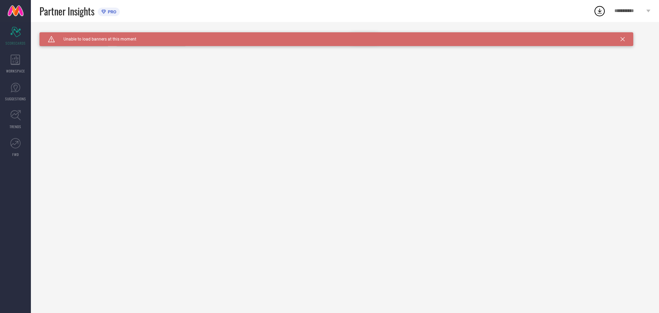
type input "All"
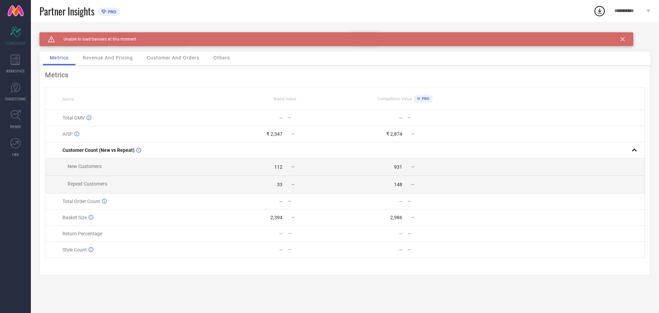
click at [621, 38] on icon at bounding box center [623, 39] width 4 height 4
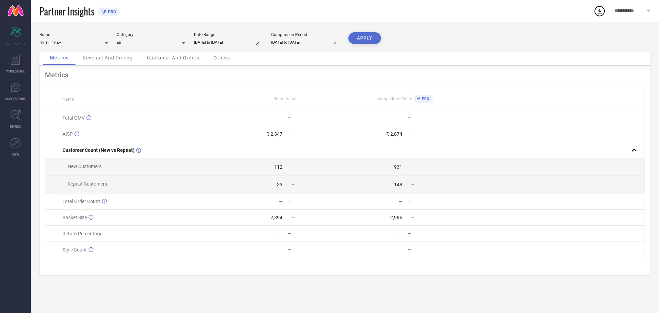
click at [215, 43] on input "28-08-2025 to 27-09-2025" at bounding box center [228, 42] width 69 height 7
select select "7"
select select "2025"
select select "8"
select select "2025"
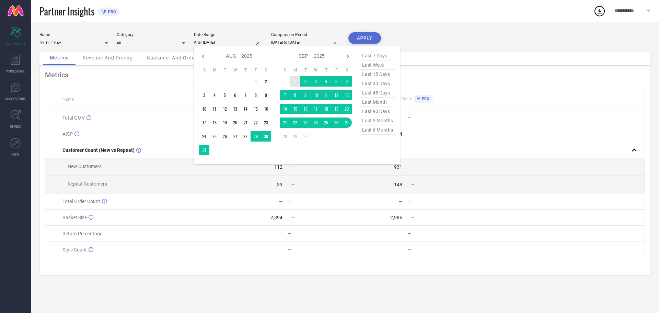
click at [292, 79] on td "1" at bounding box center [295, 81] width 10 height 10
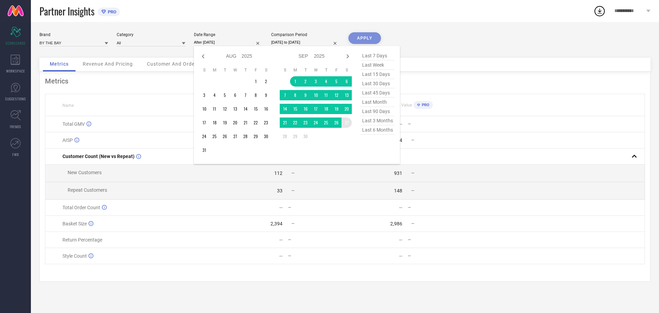
type input "01-09-2025 to 27-09-2025"
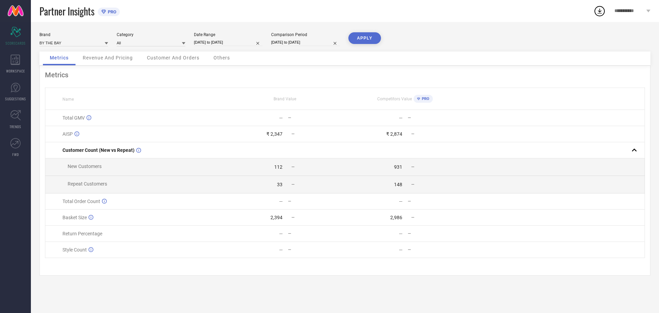
click at [362, 37] on button "APPLY" at bounding box center [364, 38] width 33 height 12
click at [154, 83] on div "Metrics Name Brand Value Competitors Value PRO Total GMV ₹ 3 L -74% ₹ 30.18 L 4…" at bounding box center [344, 171] width 611 height 210
drag, startPoint x: 269, startPoint y: 118, endPoint x: 437, endPoint y: 262, distance: 220.5
click at [437, 262] on div "Metrics Name Brand Value Competitors Value PRO Total GMV ₹ 3 L -74% ₹ 30.18 L 4…" at bounding box center [344, 171] width 611 height 210
click at [438, 266] on div "Metrics Name Brand Value Competitors Value PRO Total GMV ₹ 3 L -74% ₹ 30.18 L 4…" at bounding box center [344, 171] width 611 height 210
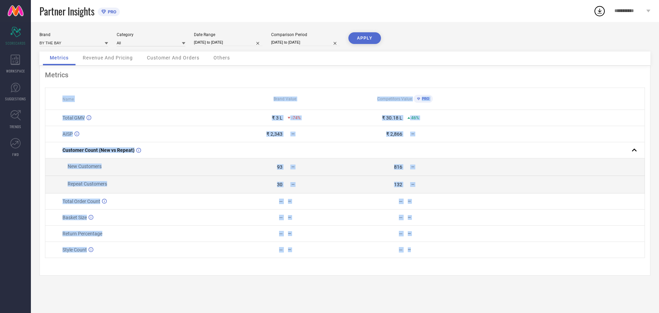
drag, startPoint x: 55, startPoint y: 98, endPoint x: 437, endPoint y: 259, distance: 415.0
click at [437, 258] on table "Name Brand Value Competitors Value PRO Total GMV ₹ 3 L -74% ₹ 30.18 L 46% AISP …" at bounding box center [345, 173] width 600 height 170
click at [437, 258] on td "— —" at bounding box center [405, 250] width 120 height 16
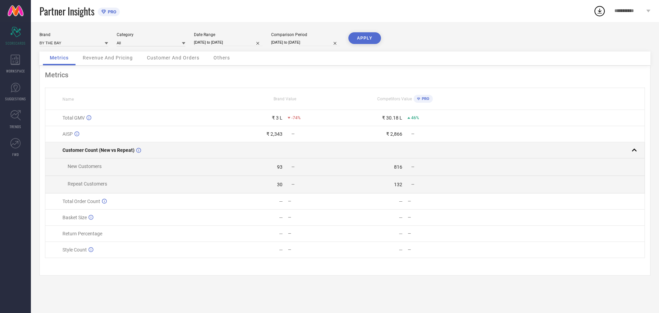
click at [635, 148] on rect at bounding box center [634, 150] width 10 height 10
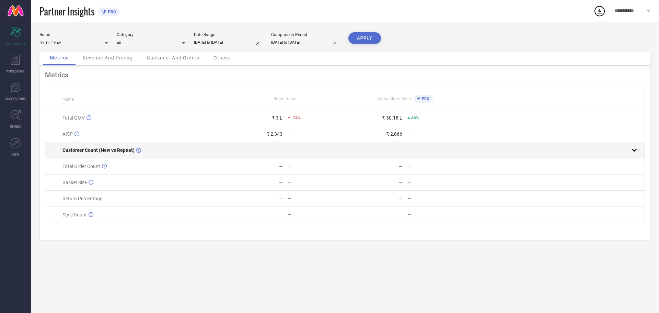
click at [634, 148] on rect at bounding box center [634, 150] width 10 height 10
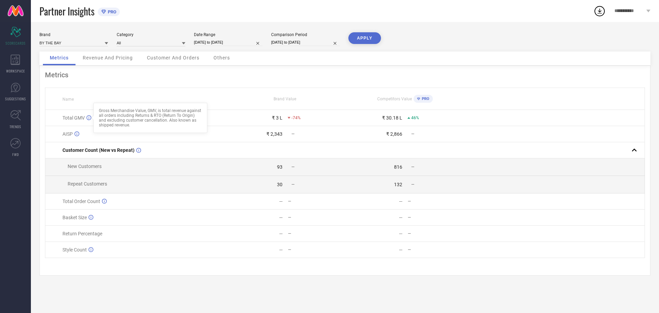
click at [88, 117] on icon at bounding box center [88, 117] width 5 height 5
click at [108, 92] on th "Name" at bounding box center [135, 99] width 180 height 22
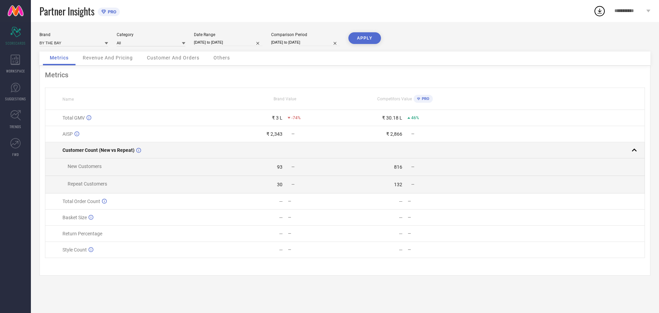
click at [634, 149] on rect at bounding box center [634, 150] width 10 height 10
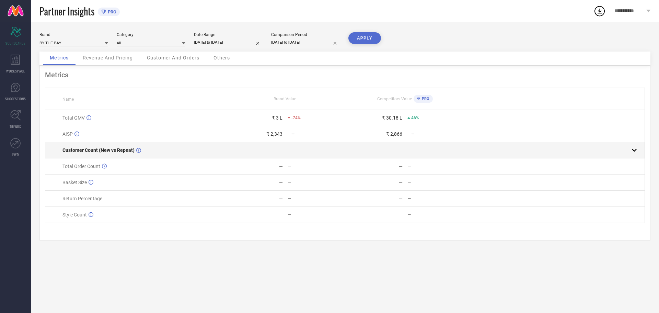
click at [634, 149] on rect at bounding box center [634, 150] width 10 height 10
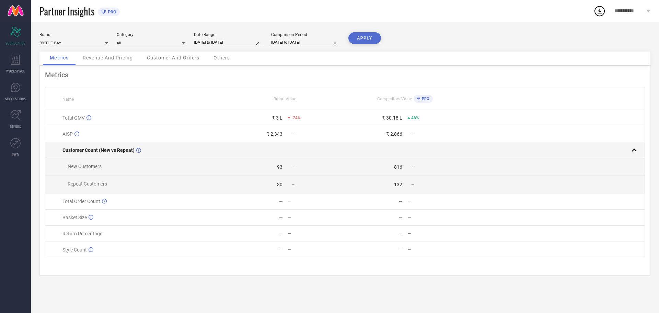
click at [634, 149] on rect at bounding box center [634, 150] width 10 height 10
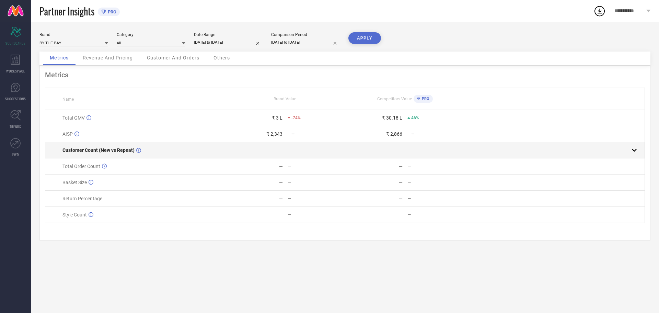
click at [634, 149] on rect at bounding box center [634, 150] width 10 height 10
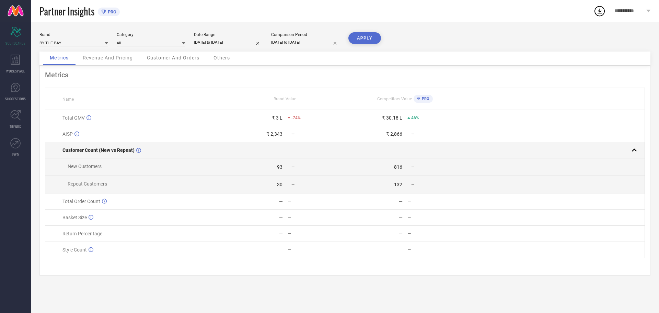
click at [634, 149] on rect at bounding box center [634, 150] width 10 height 10
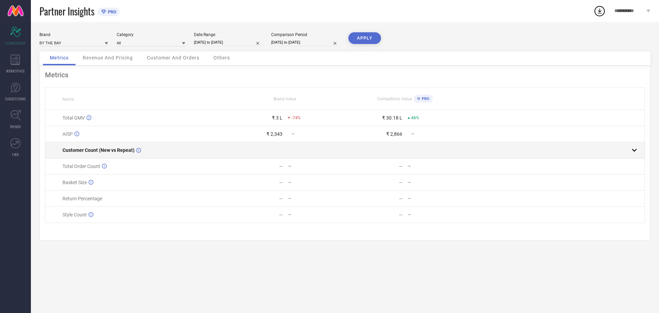
click at [634, 149] on rect at bounding box center [634, 150] width 10 height 10
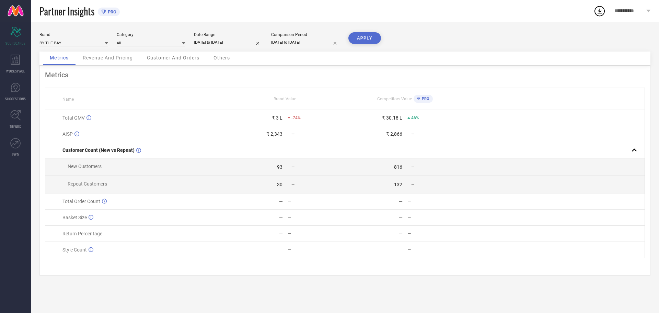
drag, startPoint x: 101, startPoint y: 109, endPoint x: 150, endPoint y: 118, distance: 50.2
drag, startPoint x: 100, startPoint y: 110, endPoint x: 175, endPoint y: 127, distance: 77.4
click at [175, 127] on div "Gross Merchandise Value, GMV, is total revenue against all orders including Ret…" at bounding box center [150, 118] width 114 height 30
drag, startPoint x: 86, startPoint y: 130, endPoint x: 176, endPoint y: 141, distance: 90.5
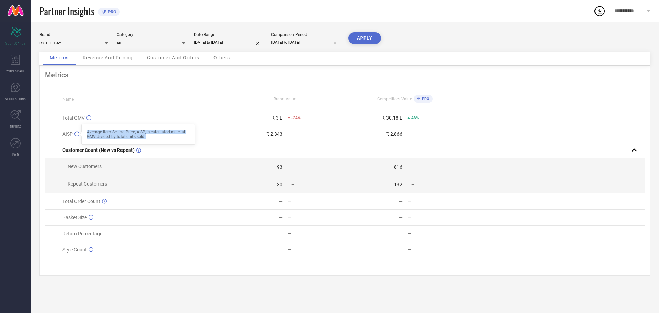
click at [176, 141] on div "Average Item Selling Price, AISP, is calculated as total GMV divided by total u…" at bounding box center [138, 134] width 114 height 21
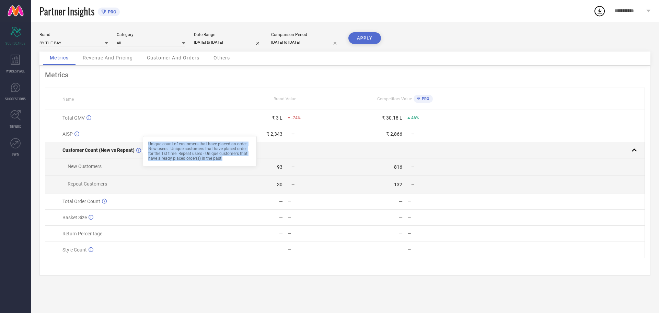
drag, startPoint x: 149, startPoint y: 143, endPoint x: 237, endPoint y: 158, distance: 89.8
click at [237, 158] on div "Unique count of customers that have placed an order. New users - Unique custome…" at bounding box center [199, 150] width 103 height 19
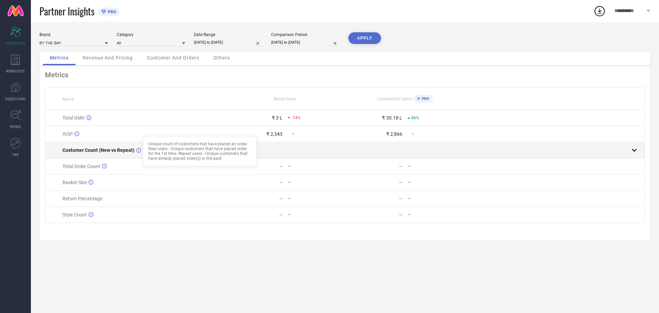
click at [297, 146] on td at bounding box center [285, 150] width 120 height 16
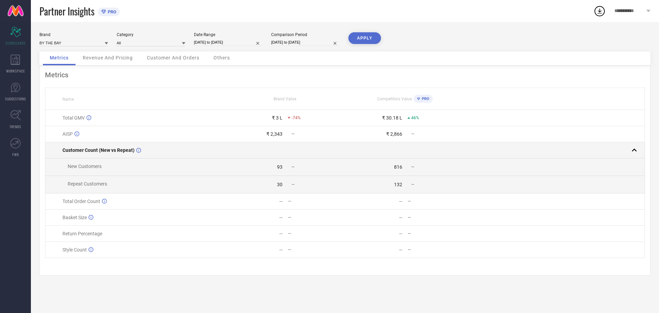
click at [296, 146] on td at bounding box center [285, 150] width 120 height 16
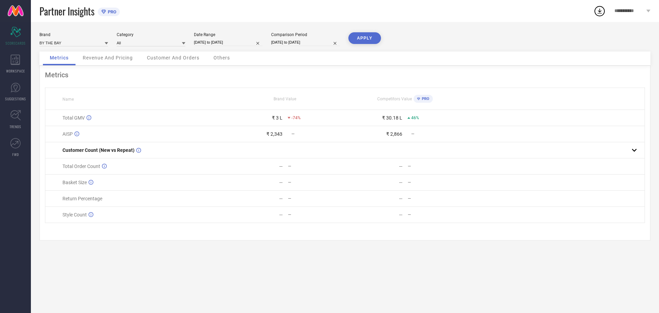
click at [16, 10] on link at bounding box center [15, 11] width 31 height 22
